Goal: Task Accomplishment & Management: Complete application form

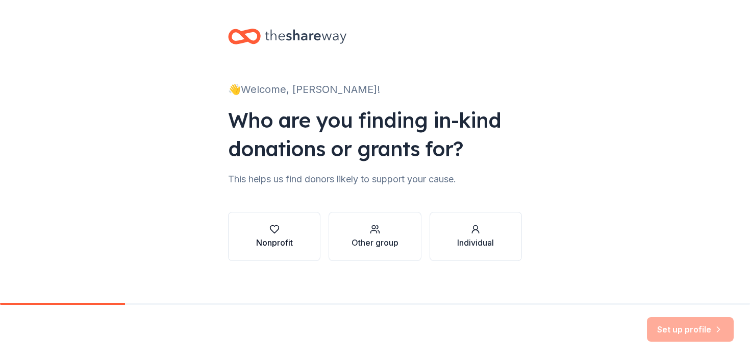
click at [294, 235] on button "Nonprofit" at bounding box center [274, 236] width 92 height 49
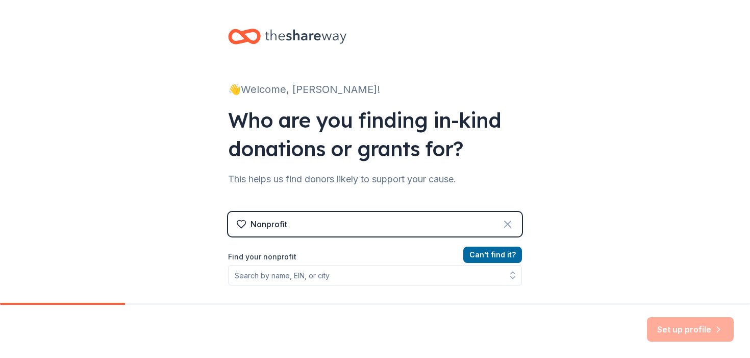
click at [509, 224] on icon at bounding box center [507, 224] width 12 height 12
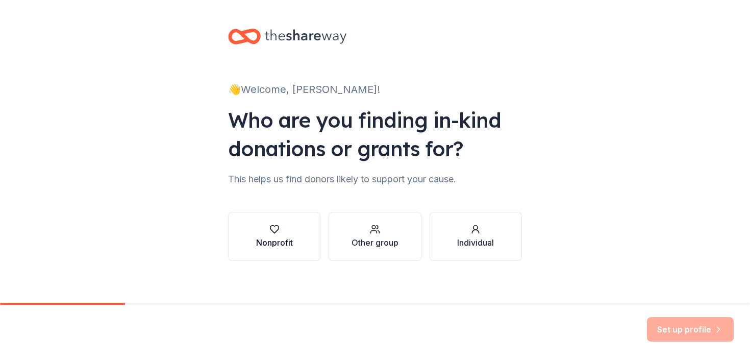
click at [270, 242] on div "Nonprofit" at bounding box center [274, 242] width 37 height 12
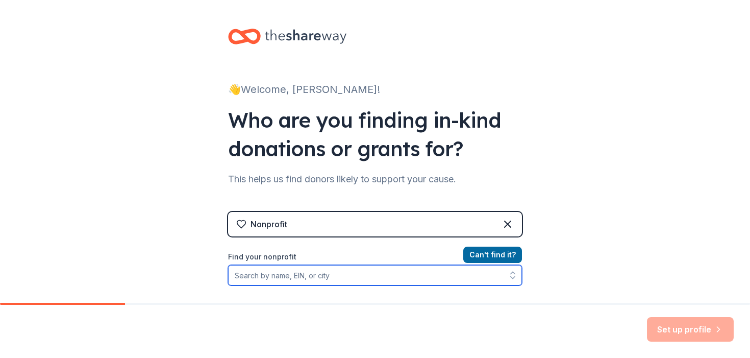
click at [291, 281] on input "Find your nonprofit" at bounding box center [375, 275] width 294 height 20
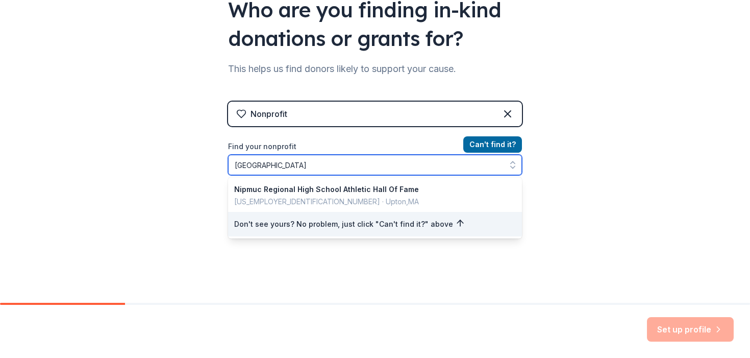
scroll to position [134, 0]
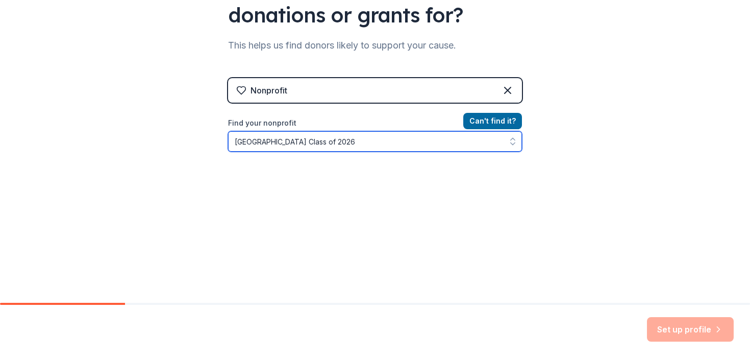
click at [512, 144] on icon "button" at bounding box center [513, 144] width 4 height 2
type input "[GEOGRAPHIC_DATA] Class of 2026"
click at [512, 144] on icon "button" at bounding box center [513, 144] width 4 height 2
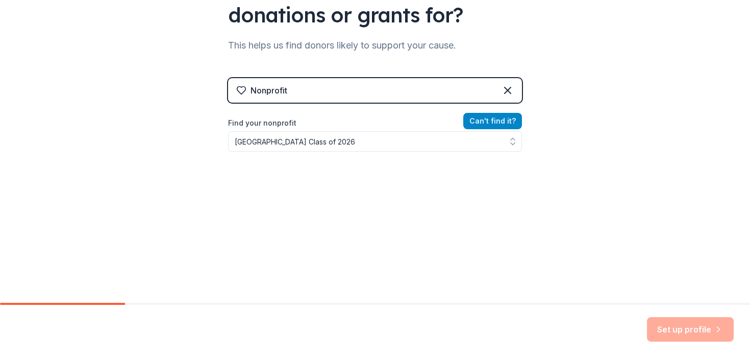
scroll to position [117, 0]
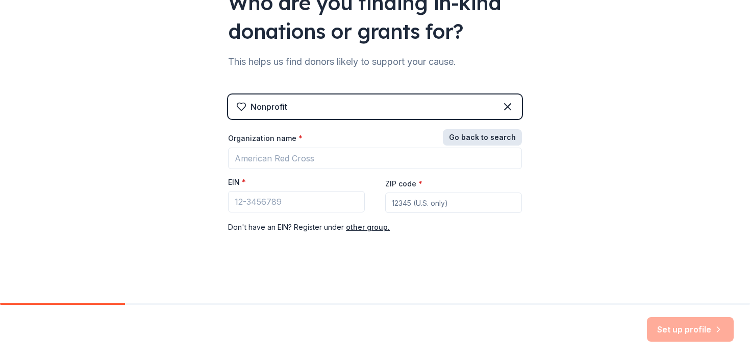
click at [509, 119] on div "Nonprofit Go back to search Organization name * EIN * ZIP code * Don ' t have a…" at bounding box center [375, 173] width 294 height 159
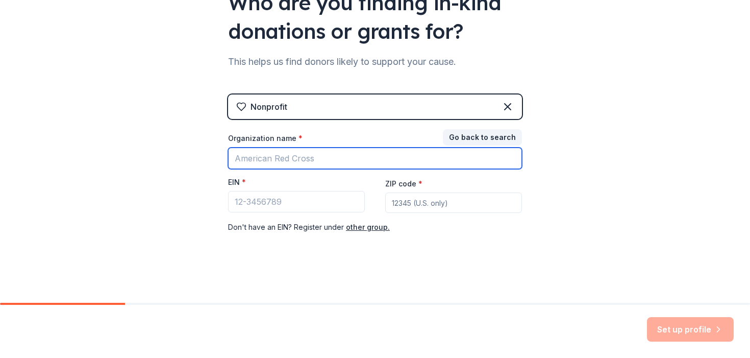
click at [365, 160] on input "Organization name *" at bounding box center [375, 157] width 294 height 21
type input "[GEOGRAPHIC_DATA] Class of 2026"
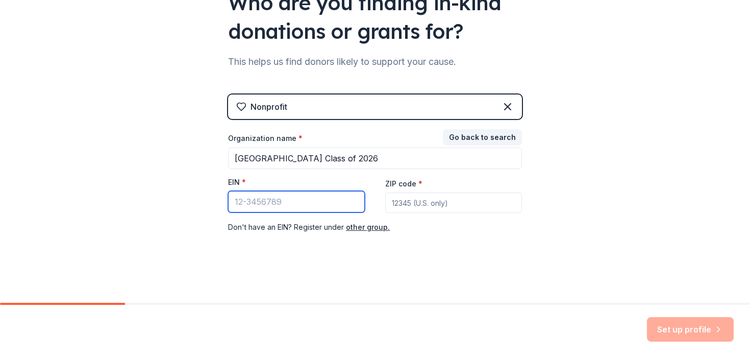
click at [288, 200] on input "EIN *" at bounding box center [296, 201] width 137 height 21
type input "[US_EMPLOYER_IDENTIFICATION_NUMBER]"
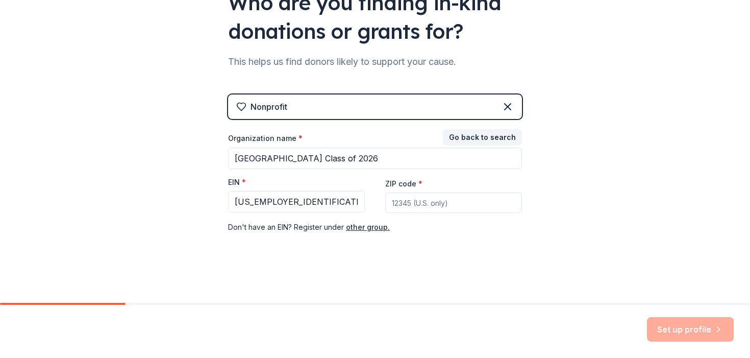
click at [432, 201] on input "ZIP code *" at bounding box center [453, 202] width 137 height 20
type input "01568"
click at [656, 324] on button "Set up profile" at bounding box center [690, 329] width 87 height 24
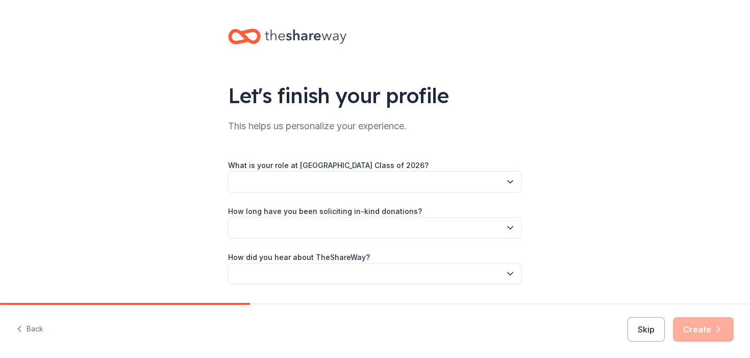
click at [511, 181] on icon "button" at bounding box center [510, 181] width 10 height 10
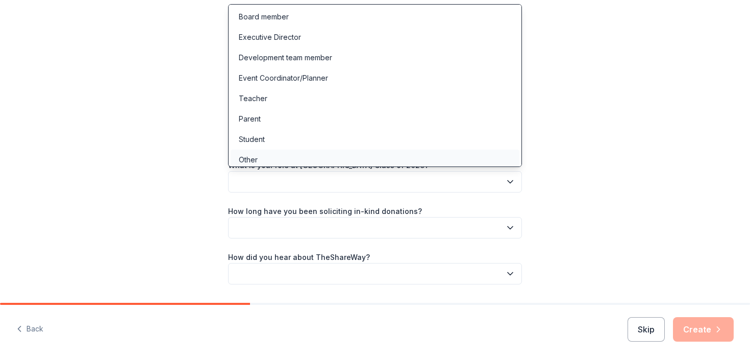
scroll to position [4, 0]
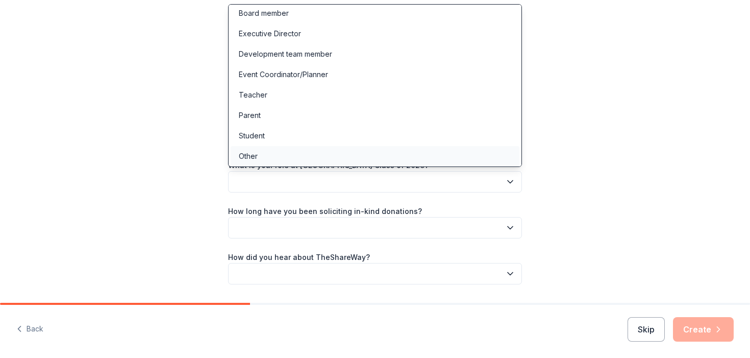
click at [326, 154] on div "Other" at bounding box center [375, 156] width 289 height 20
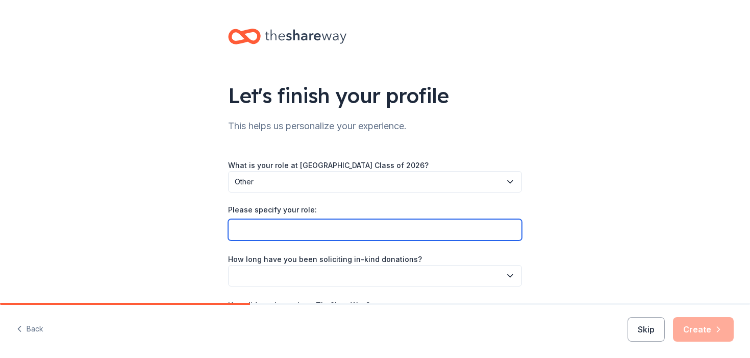
click at [321, 227] on input "Please specify your role:" at bounding box center [375, 229] width 294 height 21
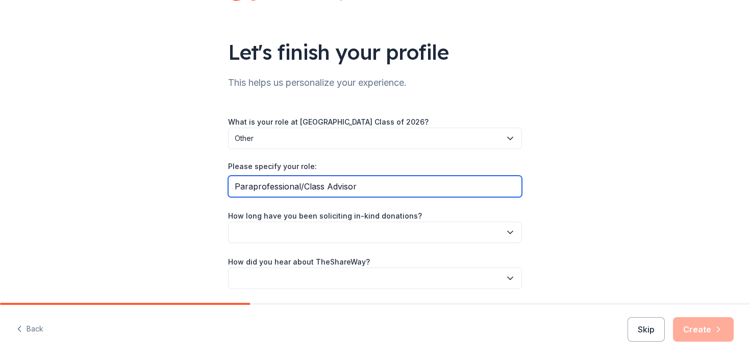
scroll to position [44, 0]
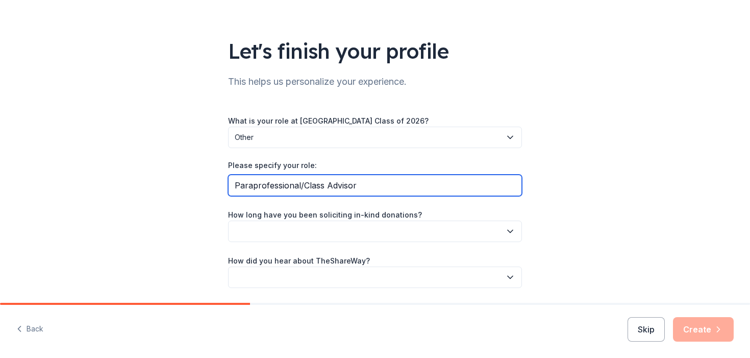
type input "Paraprofessional/Class Advisor"
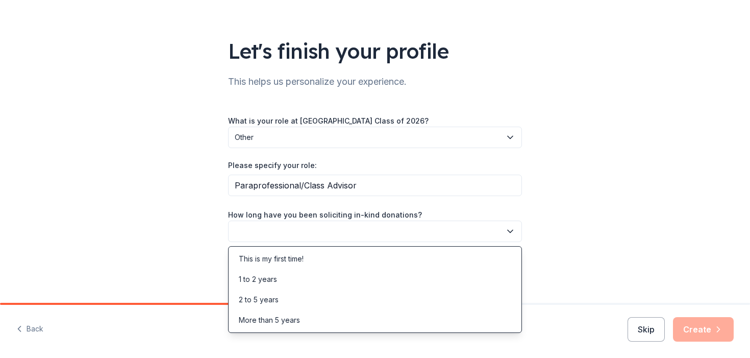
click at [512, 230] on icon "button" at bounding box center [509, 231] width 5 height 3
click at [384, 265] on div "This is my first time!" at bounding box center [375, 258] width 289 height 20
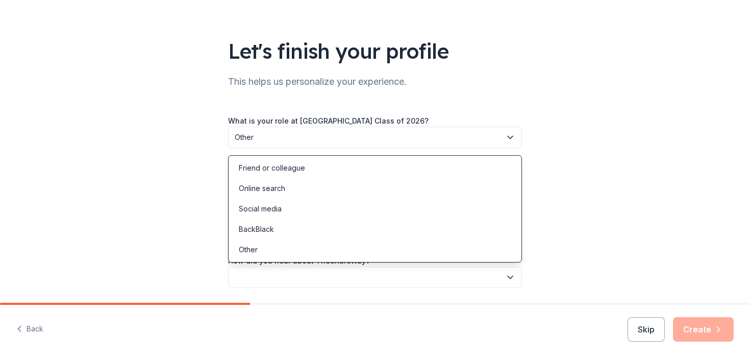
click at [510, 277] on icon "button" at bounding box center [509, 276] width 5 height 3
click at [405, 190] on div "Online search" at bounding box center [375, 188] width 289 height 20
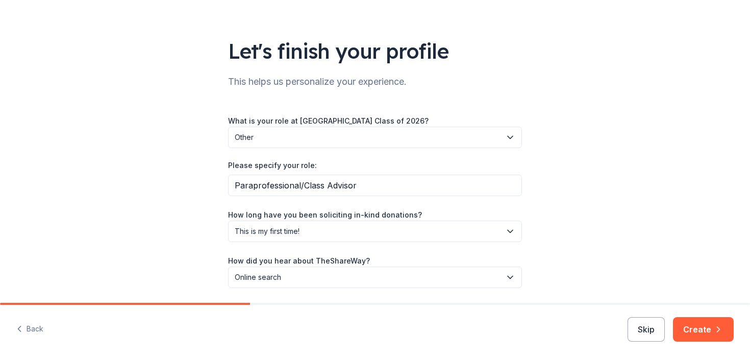
scroll to position [78, 0]
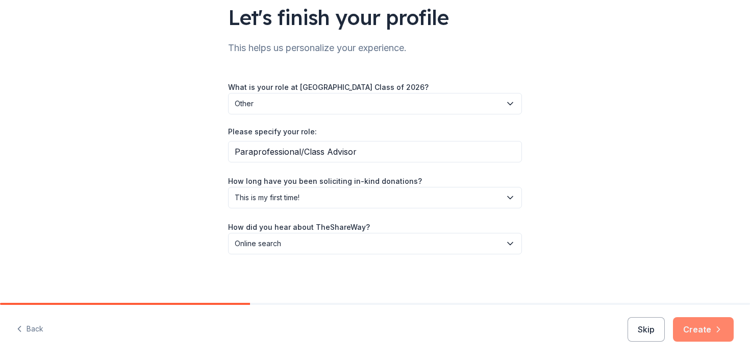
click at [707, 331] on button "Create" at bounding box center [703, 329] width 61 height 24
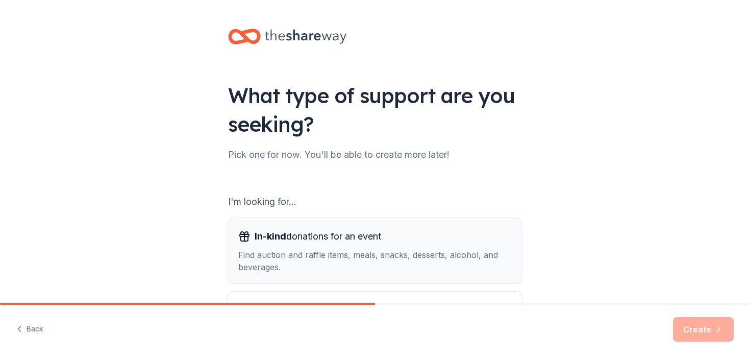
click at [366, 240] on span "In-kind donations for an event" at bounding box center [318, 236] width 126 height 16
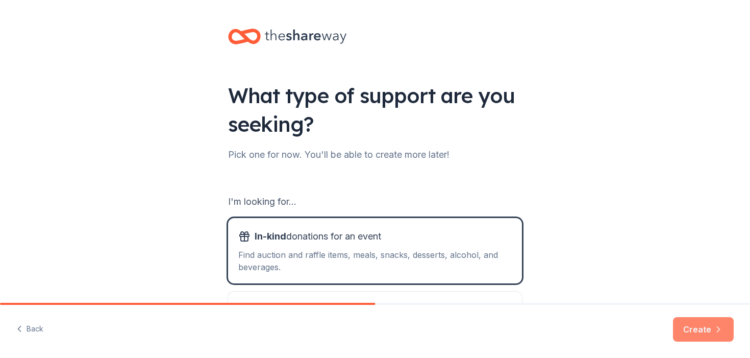
click at [685, 327] on button "Create" at bounding box center [703, 329] width 61 height 24
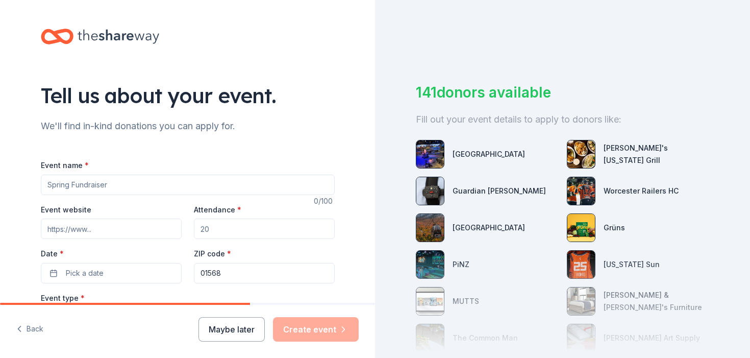
click at [90, 186] on input "Event name *" at bounding box center [188, 184] width 294 height 20
type input "J"
type input "Class of 2026 Jolly Holiday Vendor & Craft Fair"
click at [253, 232] on input "Attendance *" at bounding box center [264, 228] width 141 height 20
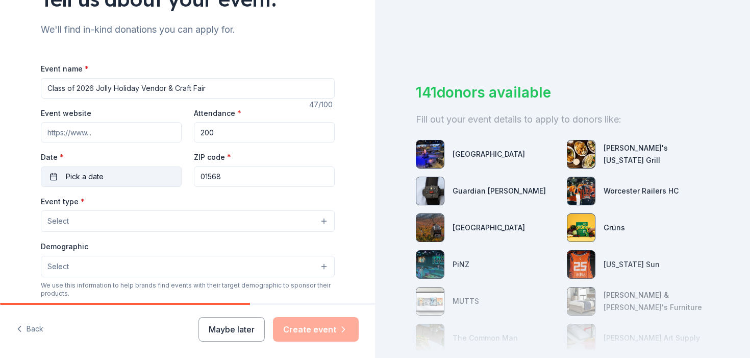
scroll to position [137, 0]
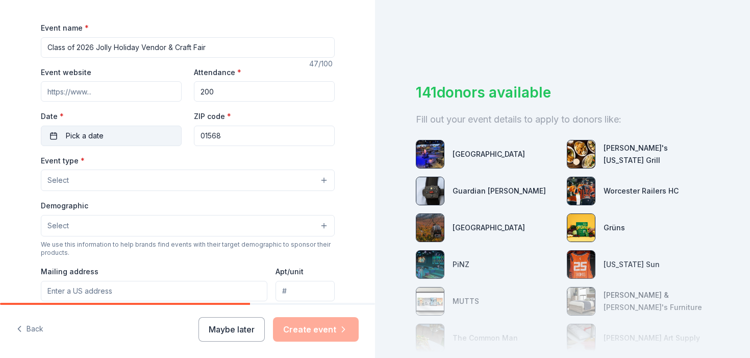
type input "200"
click at [54, 137] on button "Pick a date" at bounding box center [111, 135] width 141 height 20
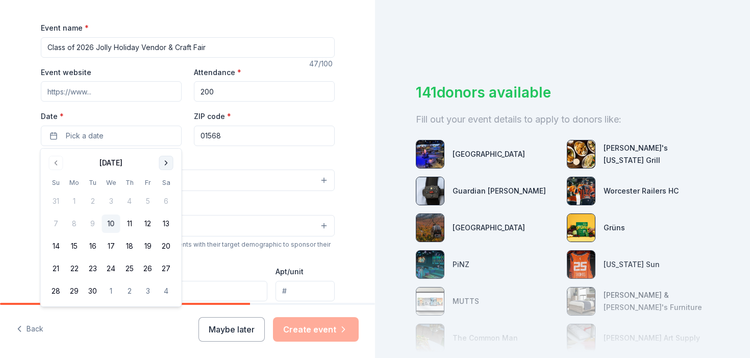
click at [169, 162] on button "Go to next month" at bounding box center [166, 163] width 14 height 14
click at [165, 242] on button "15" at bounding box center [166, 246] width 18 height 18
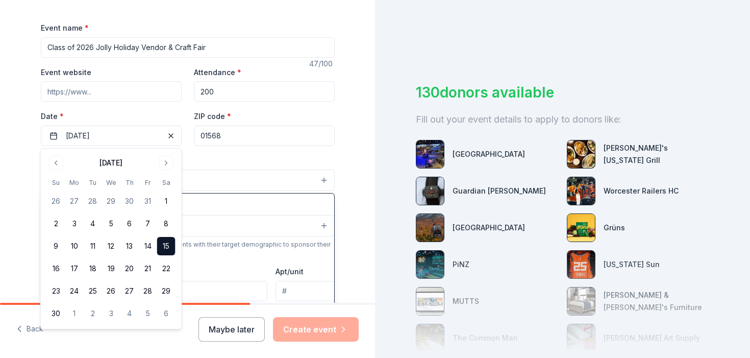
click at [259, 177] on button "Select" at bounding box center [188, 179] width 294 height 21
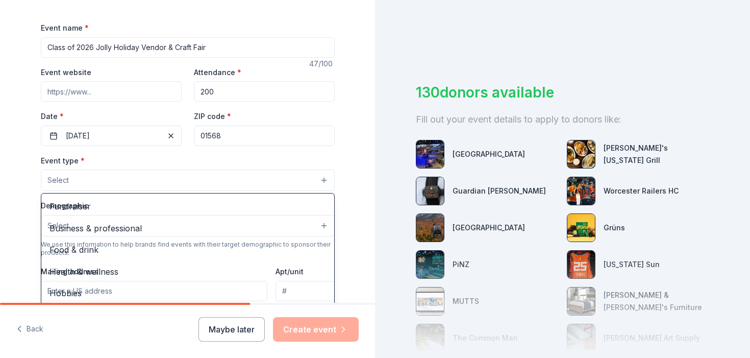
click at [15, 170] on div "Tell us about your event. We'll find in-kind donations you can apply for. Event…" at bounding box center [187, 202] width 375 height 679
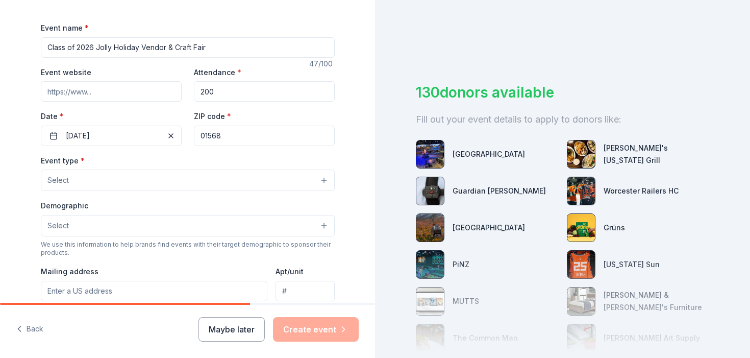
click at [205, 178] on button "Select" at bounding box center [188, 179] width 294 height 21
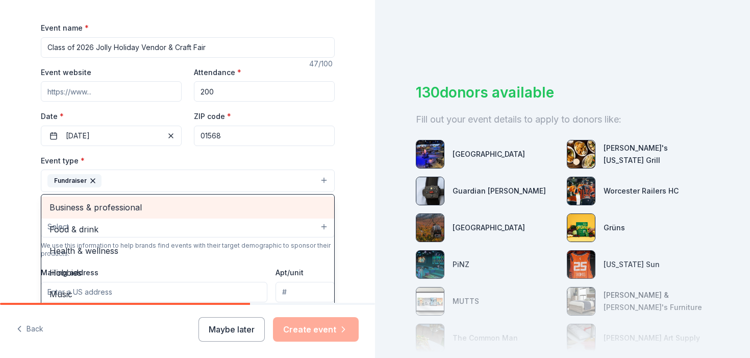
click at [8, 164] on div "Tell us about your event. We'll find in-kind donations you can apply for. Event…" at bounding box center [187, 203] width 375 height 680
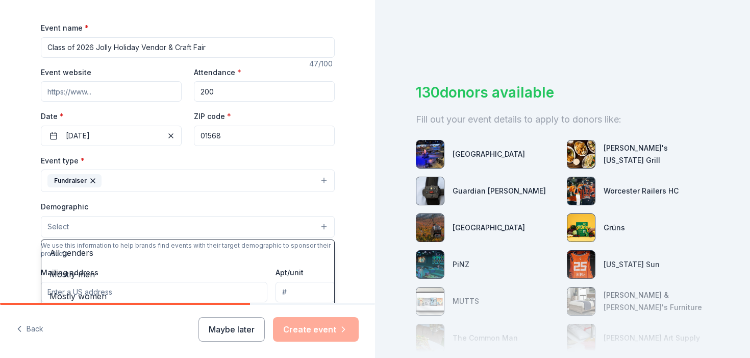
click at [308, 224] on button "Select" at bounding box center [188, 226] width 294 height 21
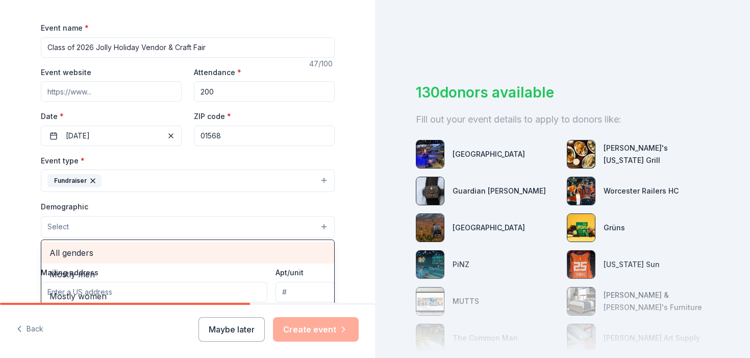
click at [194, 255] on span "All genders" at bounding box center [187, 252] width 276 height 13
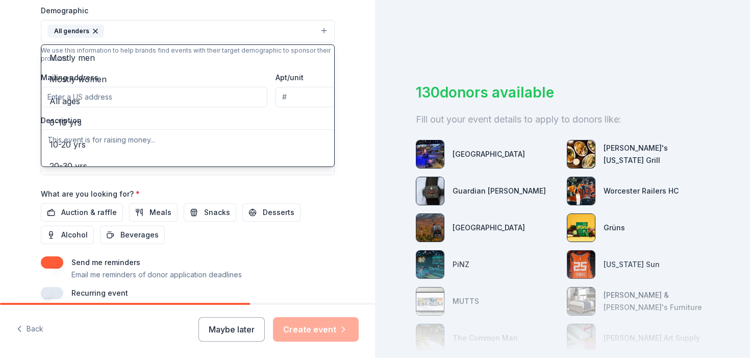
scroll to position [332, 0]
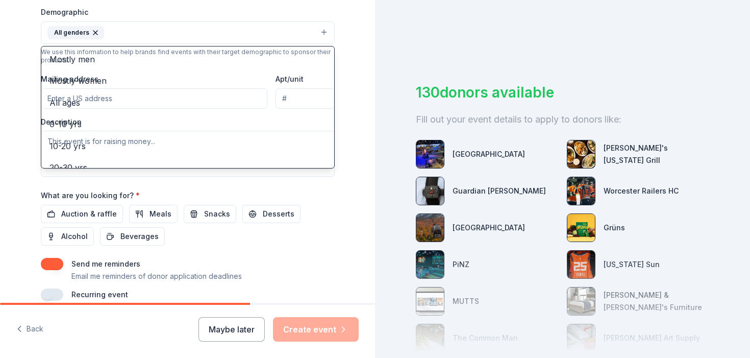
click at [26, 152] on div "Tell us about your event. We'll find in-kind donations you can apply for. Event…" at bounding box center [187, 8] width 326 height 681
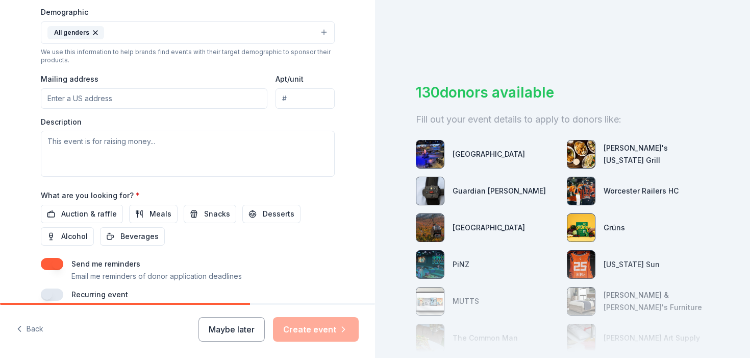
click at [165, 99] on input "Mailing address" at bounding box center [154, 98] width 227 height 20
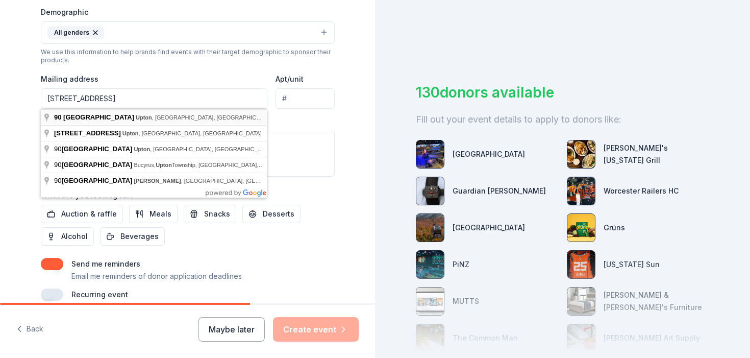
type input "[STREET_ADDRESS]"
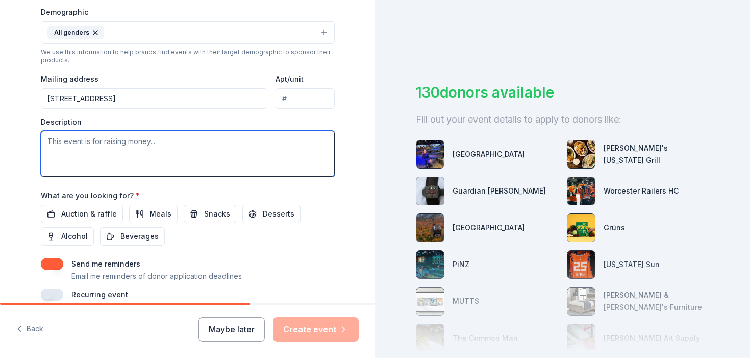
click at [119, 147] on textarea at bounding box center [188, 154] width 294 height 46
type textarea "t"
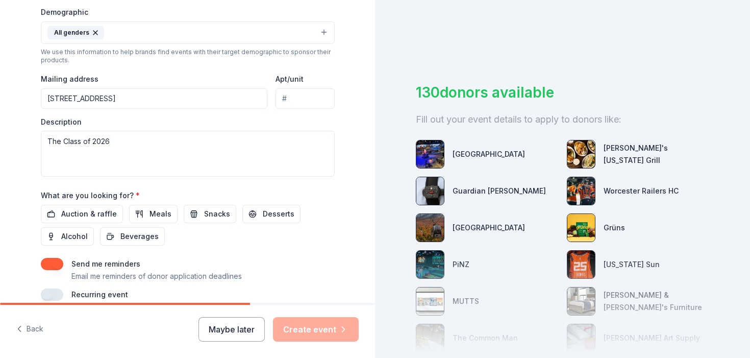
click at [17, 163] on div "Tell us about your event. We'll find in-kind donations you can apply for. Event…" at bounding box center [187, 8] width 375 height 681
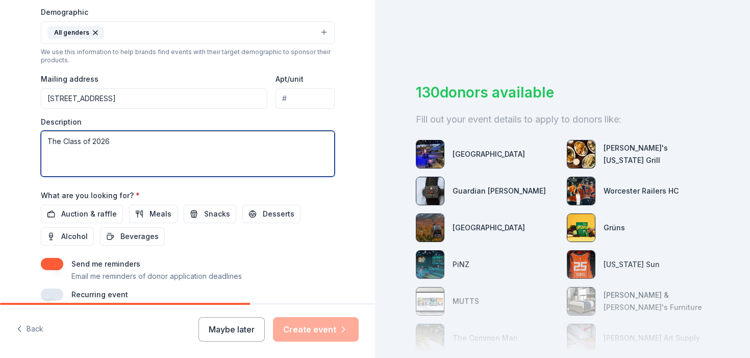
click at [119, 141] on textarea "The Class of 2026" at bounding box center [188, 154] width 294 height 46
type textarea "Nipmuc Regional Class of 2026 Jolly Holiday Craft & Vendor Fair"
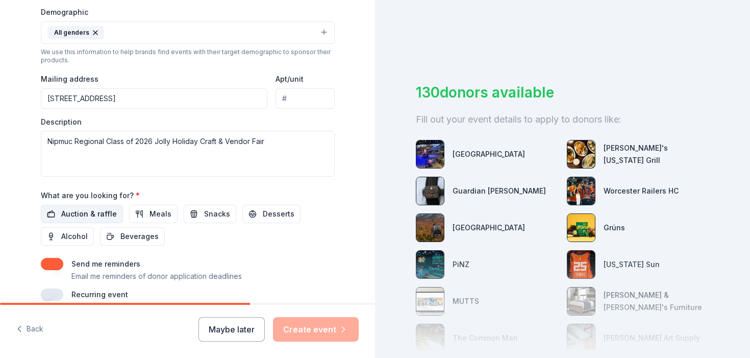
click at [70, 210] on span "Auction & raffle" at bounding box center [89, 214] width 56 height 12
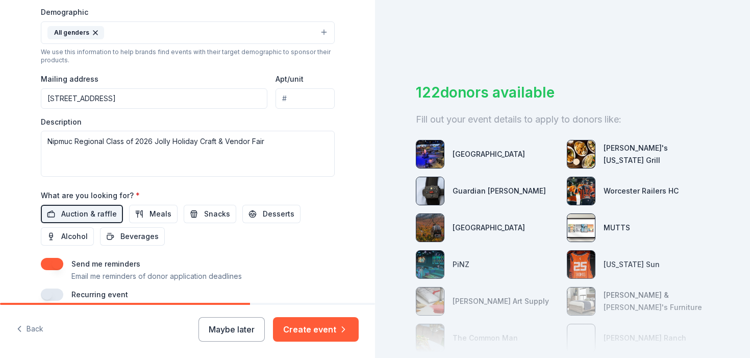
scroll to position [378, 0]
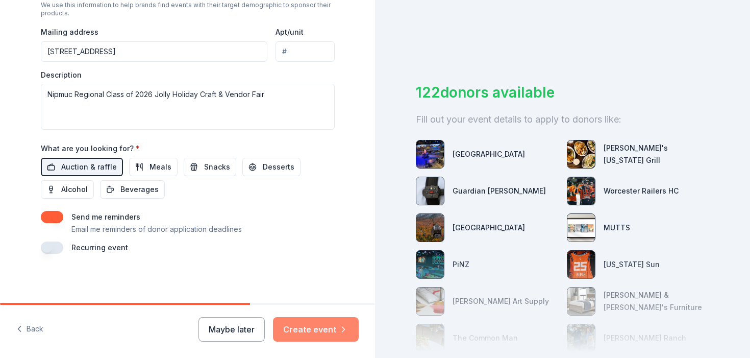
click at [318, 327] on button "Create event" at bounding box center [316, 329] width 86 height 24
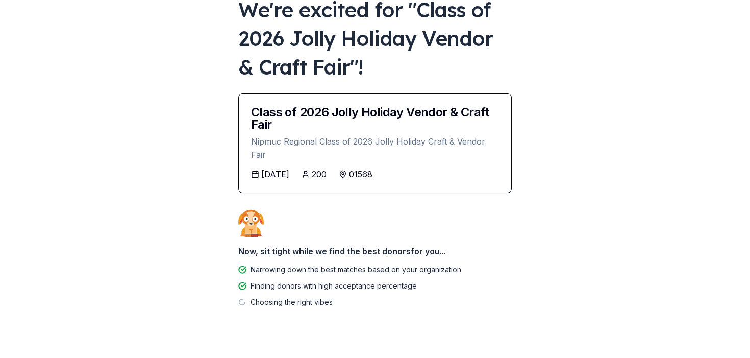
scroll to position [87, 0]
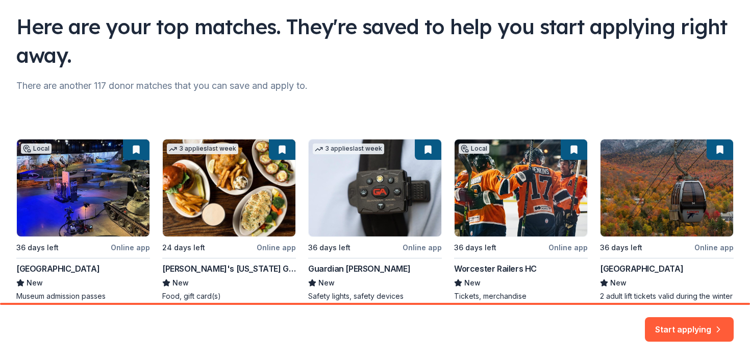
scroll to position [95, 0]
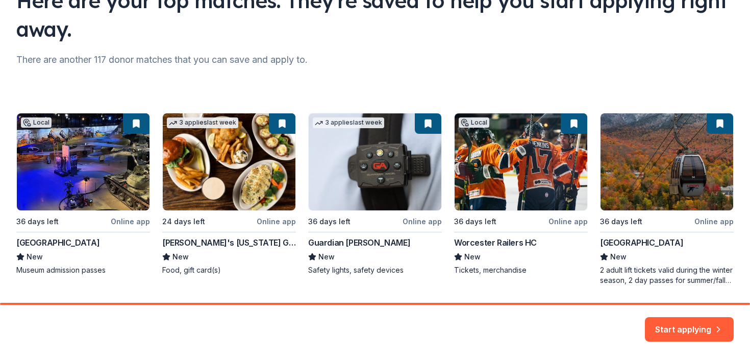
click at [710, 222] on div "Local 36 days left Online app American Heritage Museum New Museum admission pas…" at bounding box center [374, 199] width 717 height 172
click at [693, 323] on button "Start applying" at bounding box center [689, 326] width 89 height 24
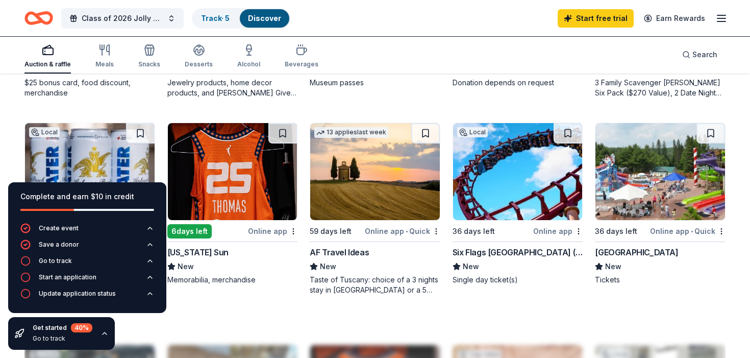
scroll to position [663, 0]
